Goal: Task Accomplishment & Management: Manage account settings

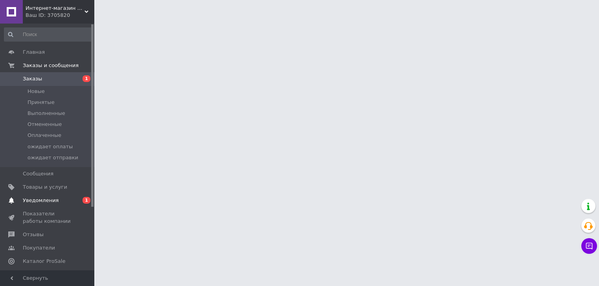
click at [75, 203] on span "0 1" at bounding box center [84, 200] width 22 height 7
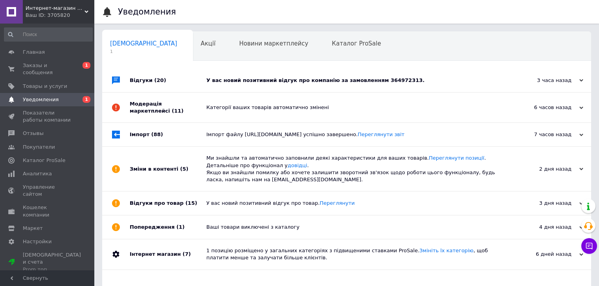
click at [240, 82] on div "У вас новий позитивний відгук про компанію за замовленням 364972313." at bounding box center [355, 80] width 298 height 7
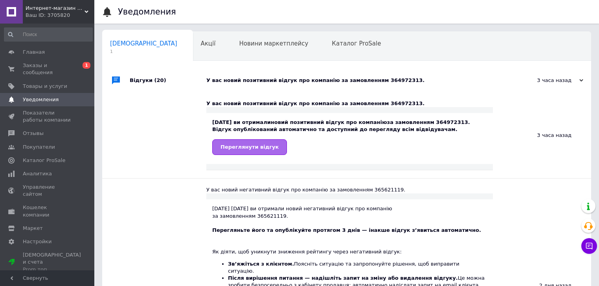
click at [228, 143] on link "Переглянути відгук" at bounding box center [249, 147] width 75 height 16
click at [239, 47] on span "Новини маркетплейсу" at bounding box center [273, 43] width 69 height 7
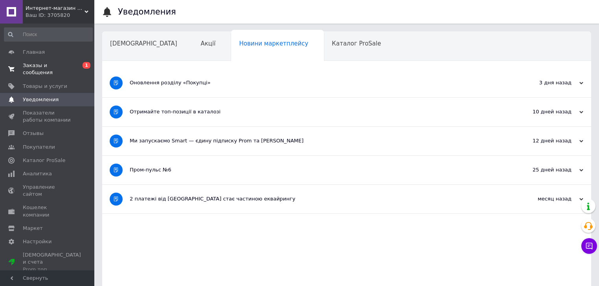
click at [61, 67] on span "Заказы и сообщения" at bounding box center [48, 69] width 50 height 14
